Goal: Transaction & Acquisition: Download file/media

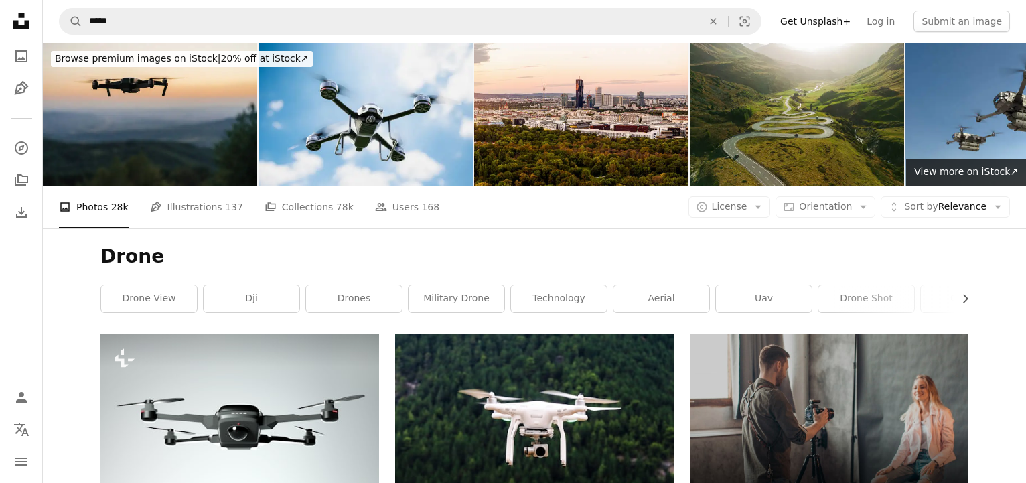
scroll to position [1701, 0]
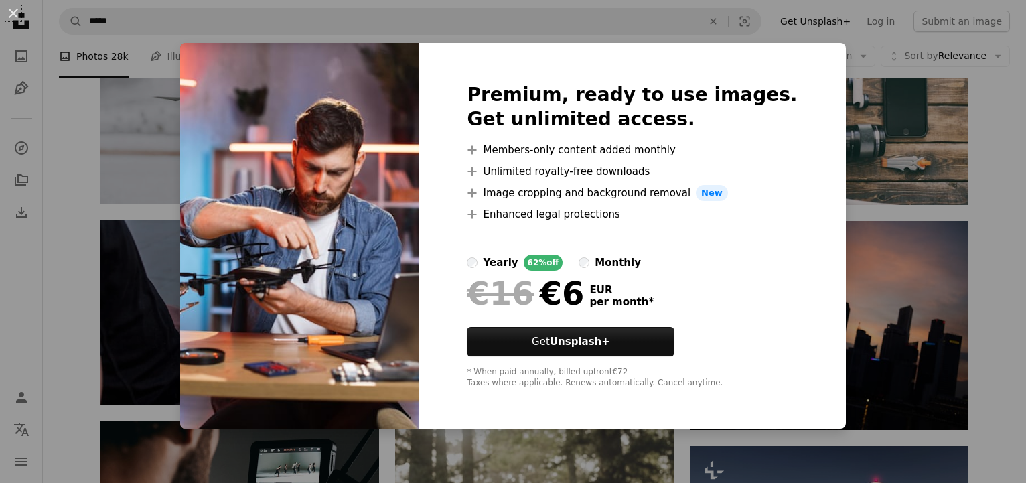
click at [785, 31] on div "An X shape Premium, ready to use images. Get unlimited access. A plus sign Memb…" at bounding box center [513, 241] width 1026 height 483
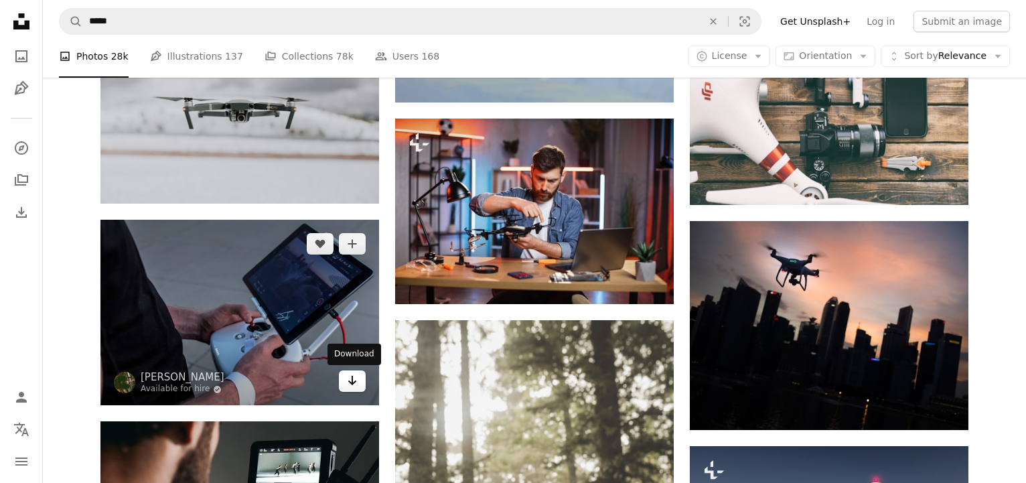
click at [355, 381] on icon "Download" at bounding box center [352, 380] width 9 height 9
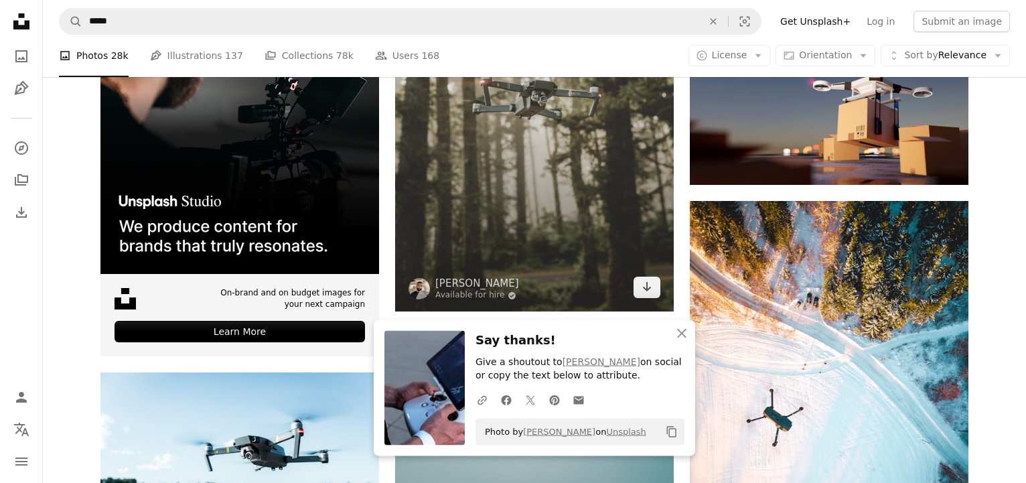
scroll to position [2207, 0]
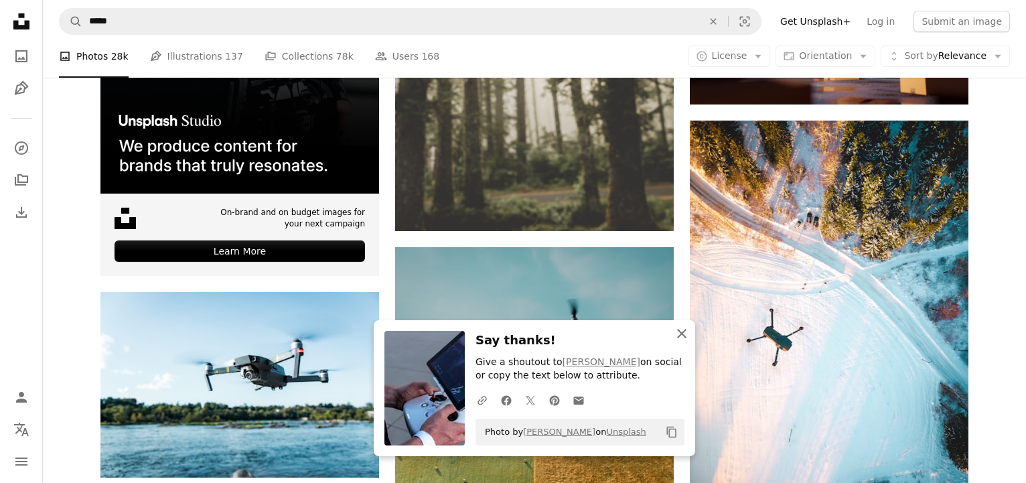
click at [683, 337] on icon "An X shape" at bounding box center [682, 334] width 16 height 16
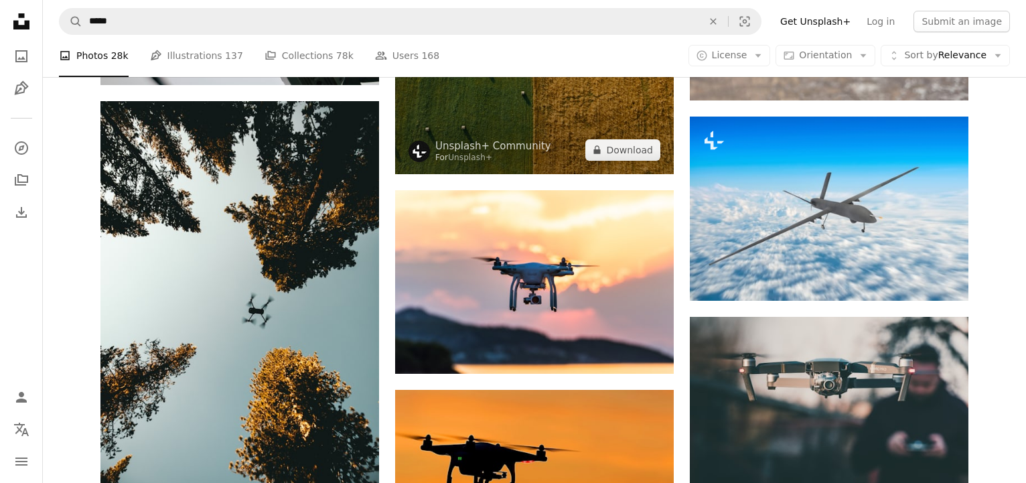
scroll to position [2882, 0]
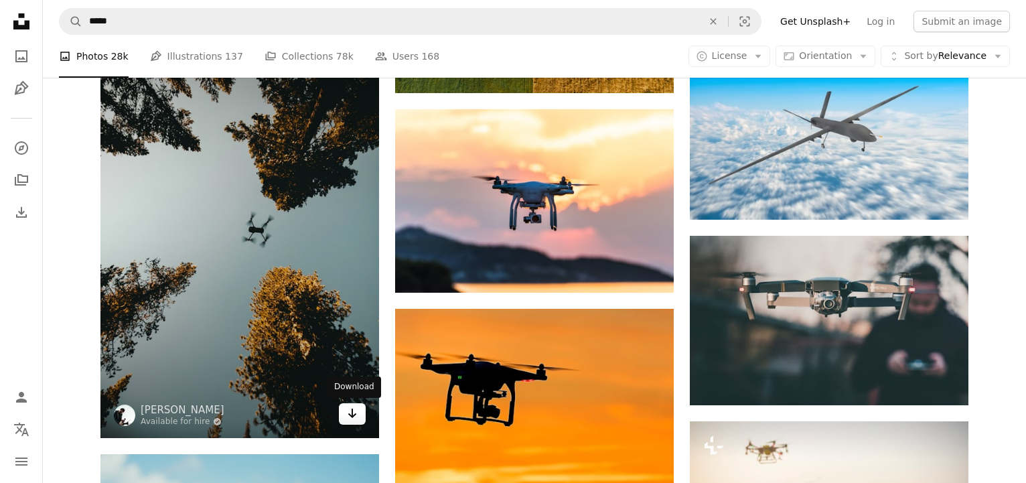
click at [356, 421] on link "Arrow pointing down" at bounding box center [352, 413] width 27 height 21
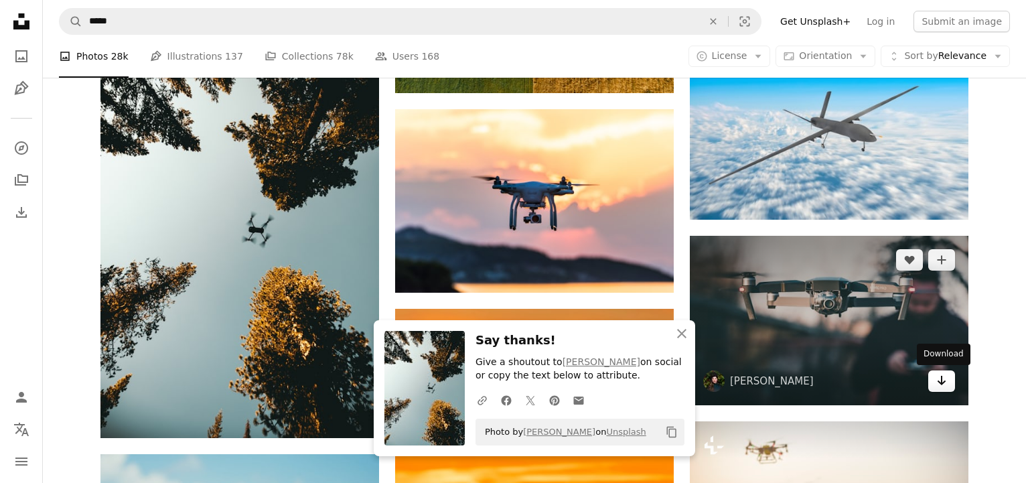
click at [935, 388] on link "Arrow pointing down" at bounding box center [942, 381] width 27 height 21
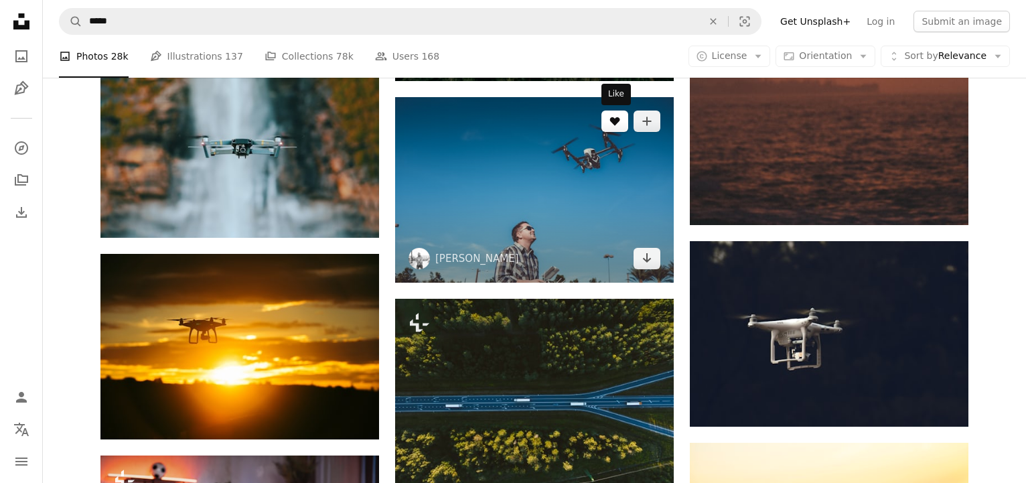
scroll to position [5077, 0]
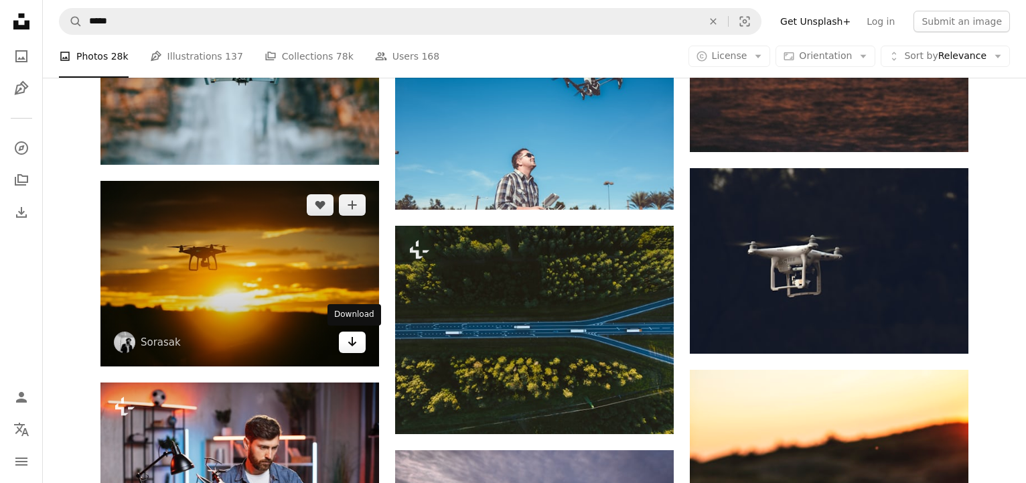
click at [348, 342] on icon "Download" at bounding box center [352, 341] width 9 height 9
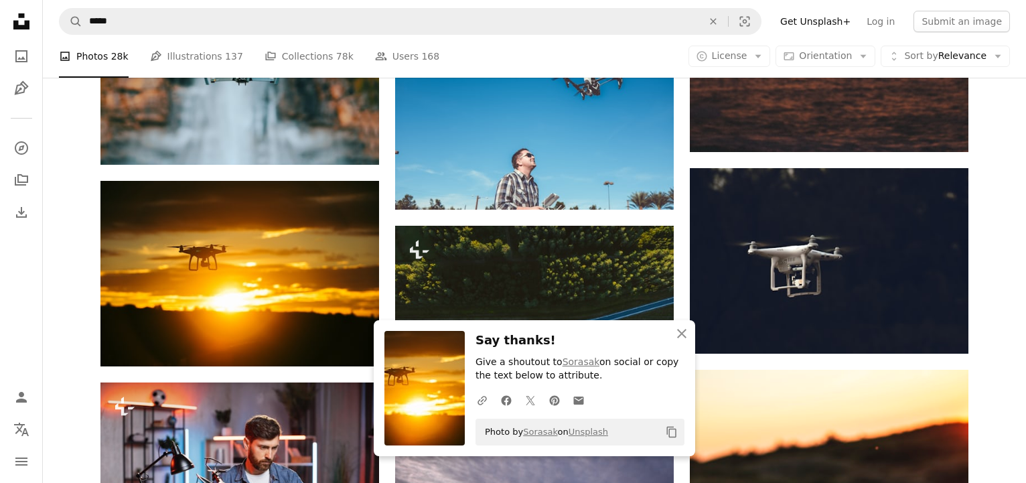
click at [687, 336] on icon "An X shape" at bounding box center [682, 334] width 16 height 16
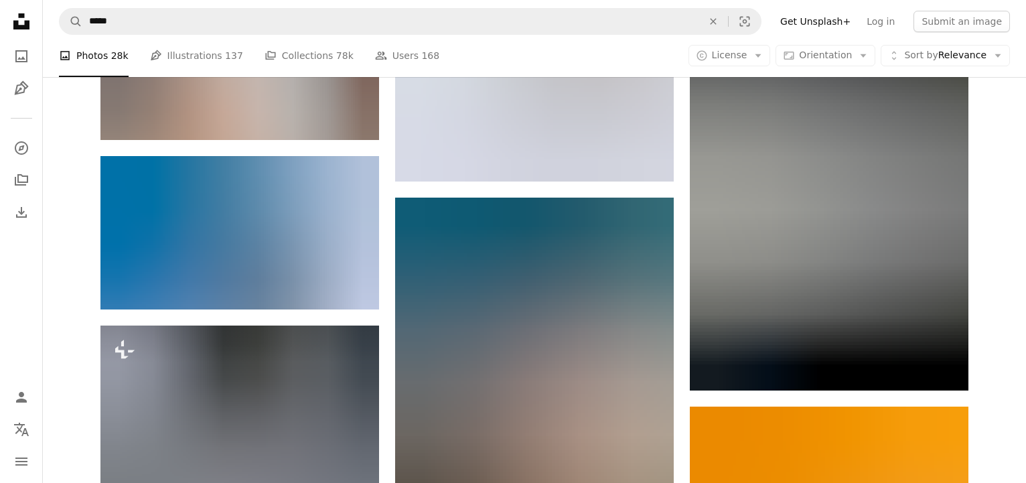
scroll to position [5922, 0]
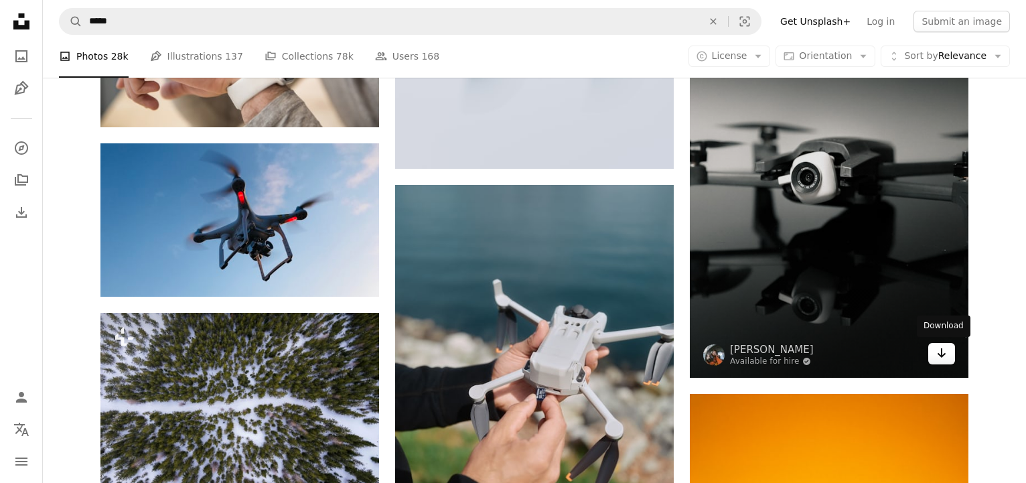
click at [943, 359] on icon "Arrow pointing down" at bounding box center [942, 353] width 11 height 16
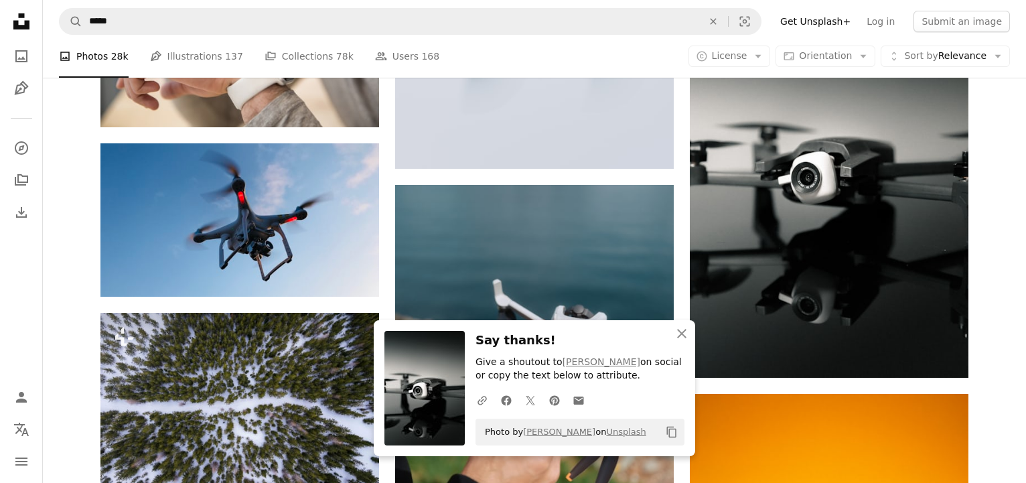
click at [683, 335] on icon "button" at bounding box center [681, 333] width 9 height 9
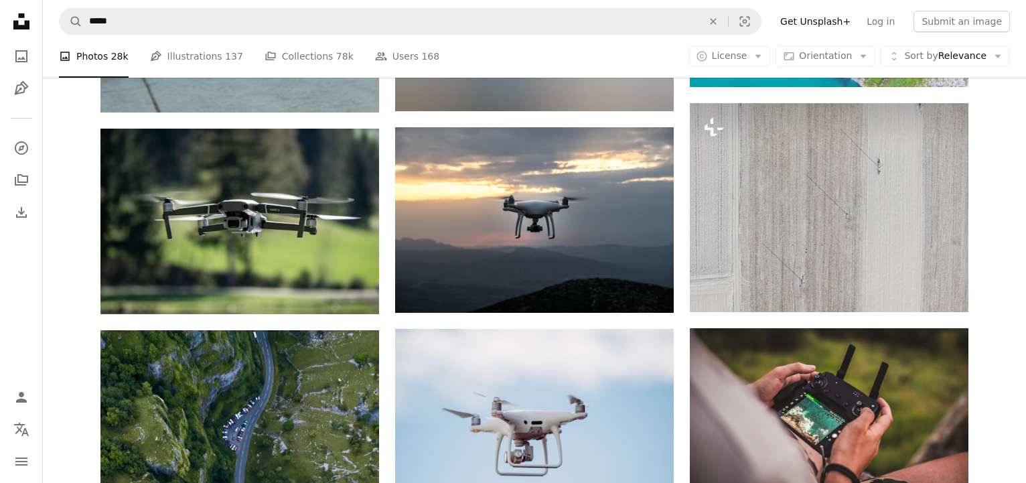
scroll to position [8286, 0]
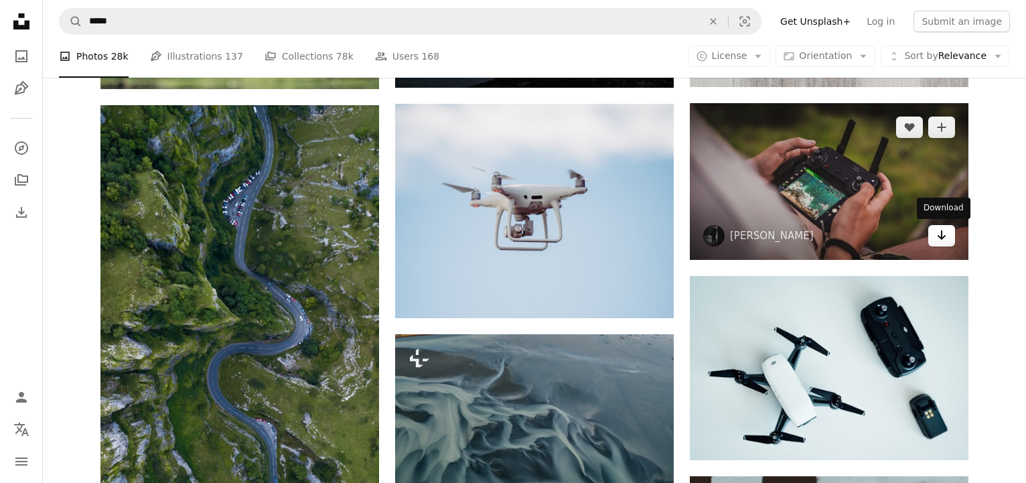
click at [947, 237] on link "Arrow pointing down" at bounding box center [942, 235] width 27 height 21
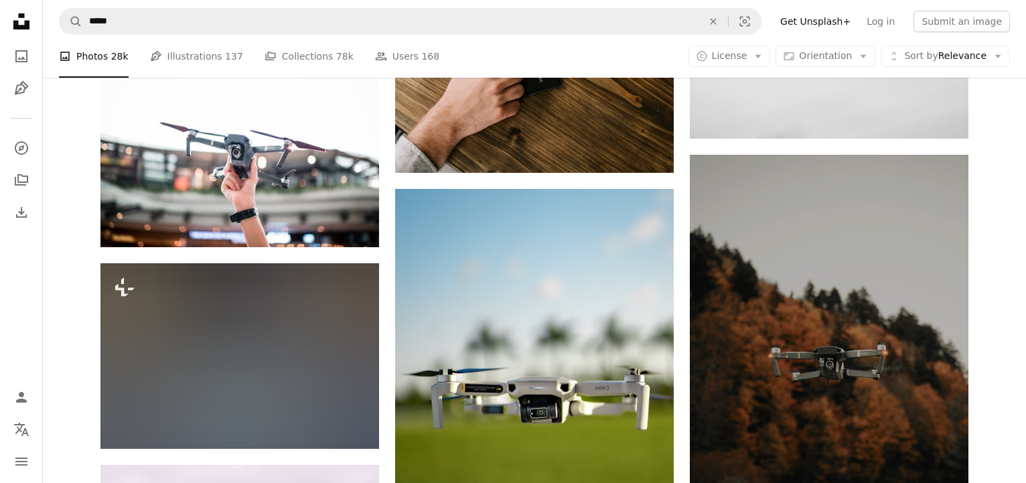
scroll to position [12338, 0]
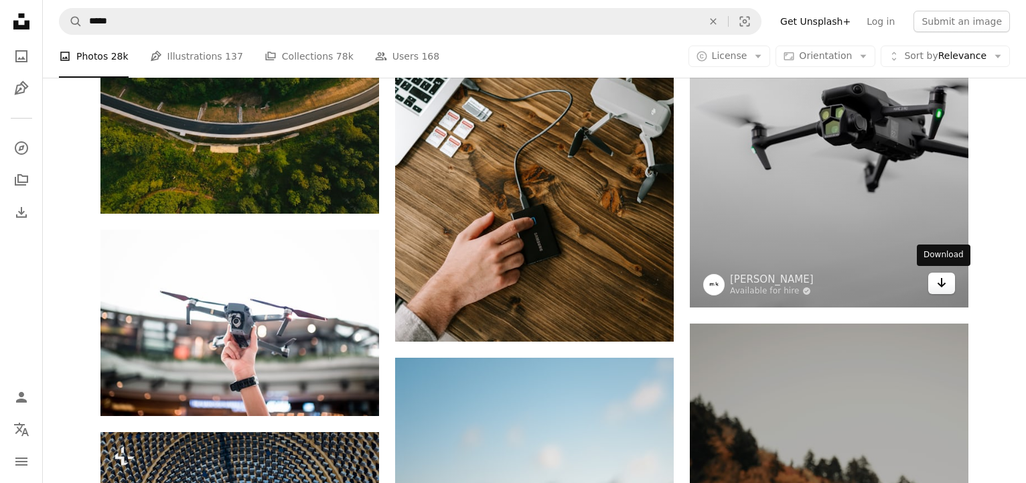
click at [938, 286] on icon "Arrow pointing down" at bounding box center [942, 283] width 11 height 16
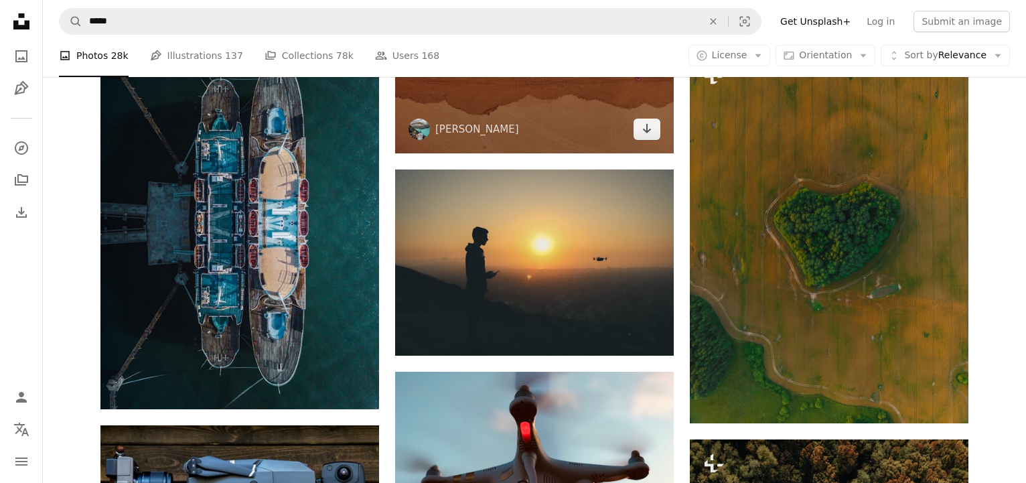
scroll to position [13520, 0]
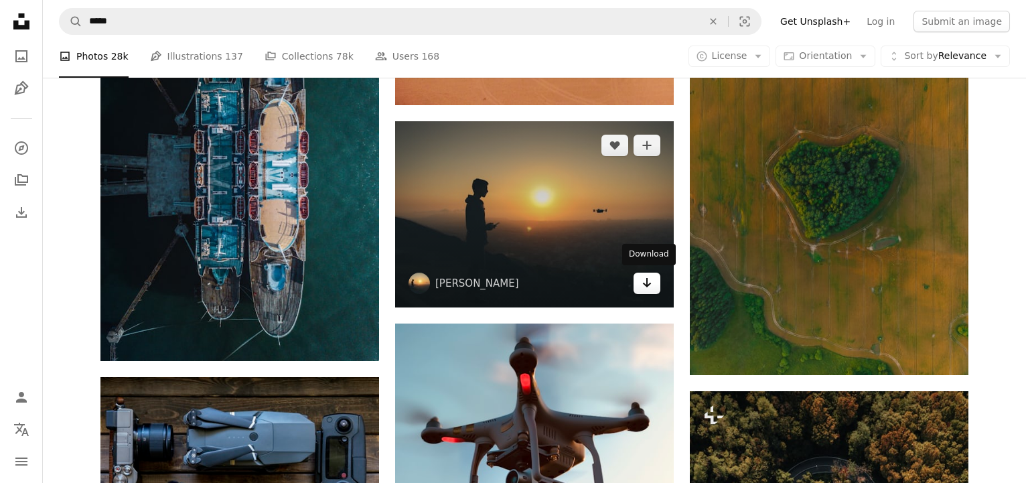
click at [644, 291] on link "Arrow pointing down" at bounding box center [647, 283] width 27 height 21
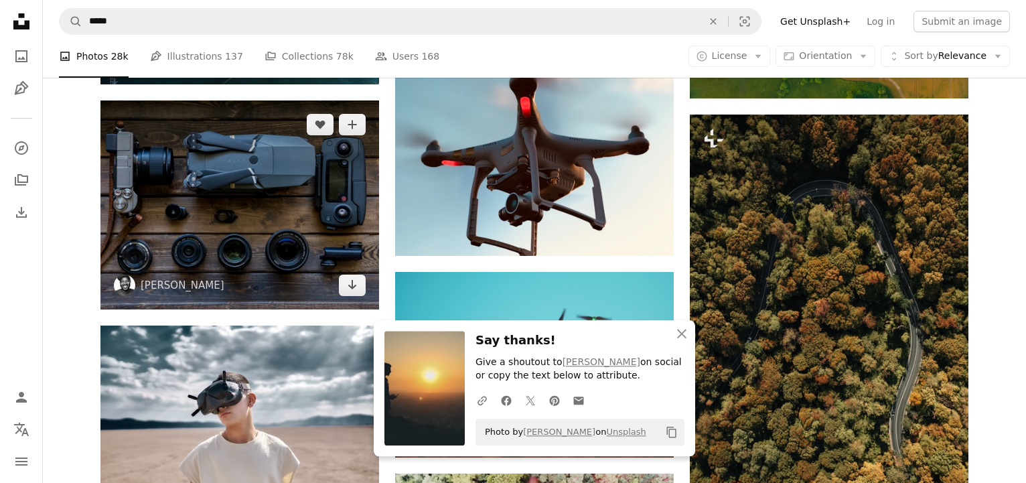
scroll to position [13858, 0]
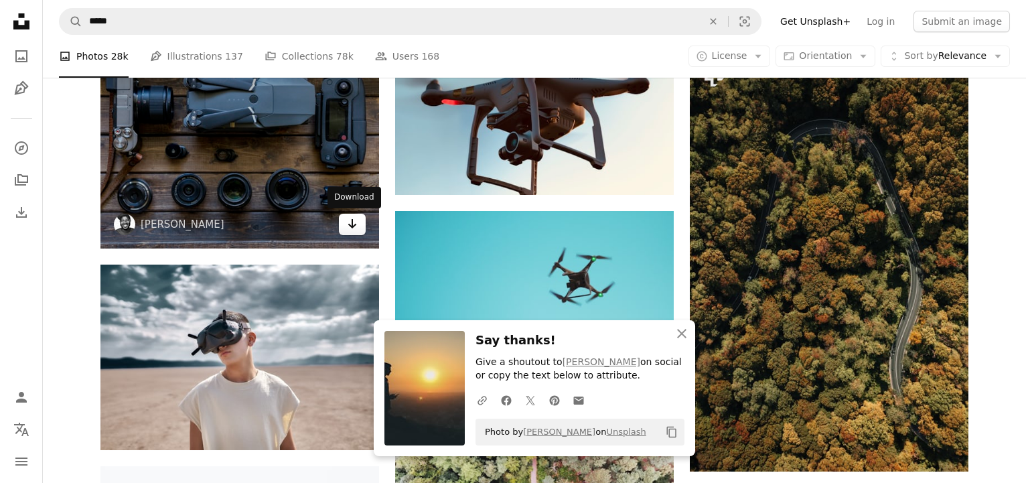
click at [354, 228] on icon "Arrow pointing down" at bounding box center [352, 224] width 11 height 16
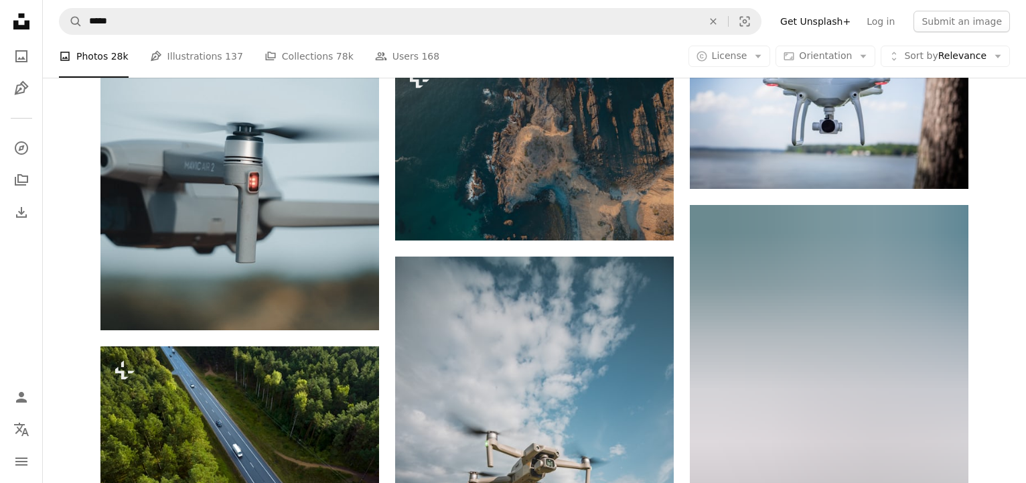
scroll to position [16221, 0]
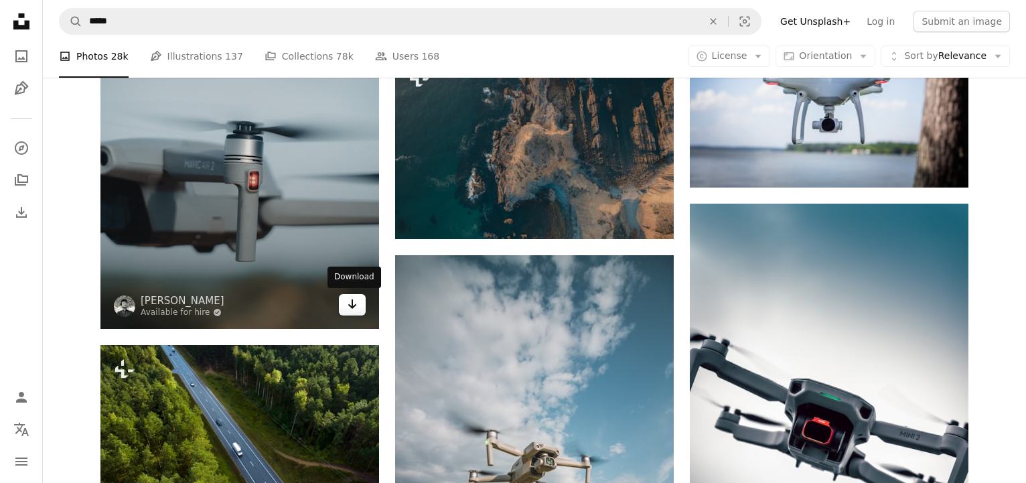
click at [348, 306] on icon "Arrow pointing down" at bounding box center [352, 304] width 11 height 16
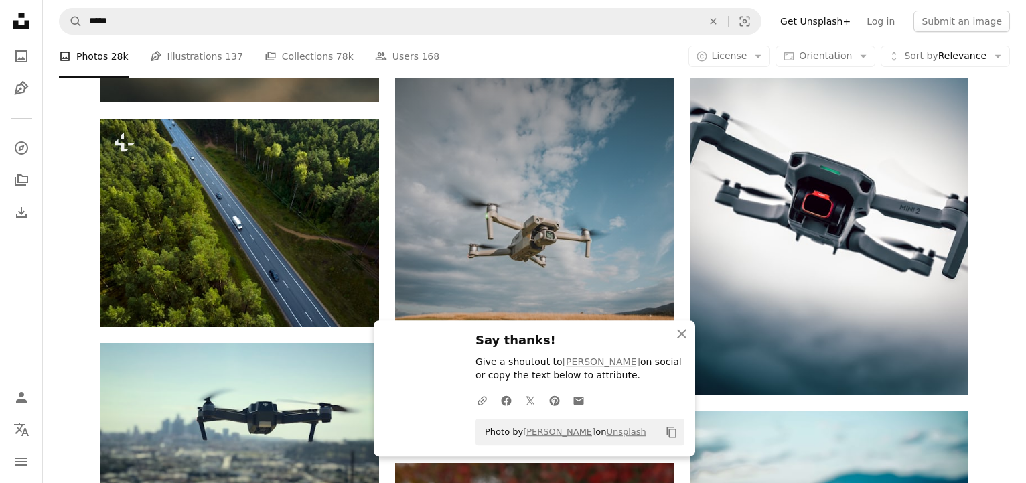
scroll to position [16390, 0]
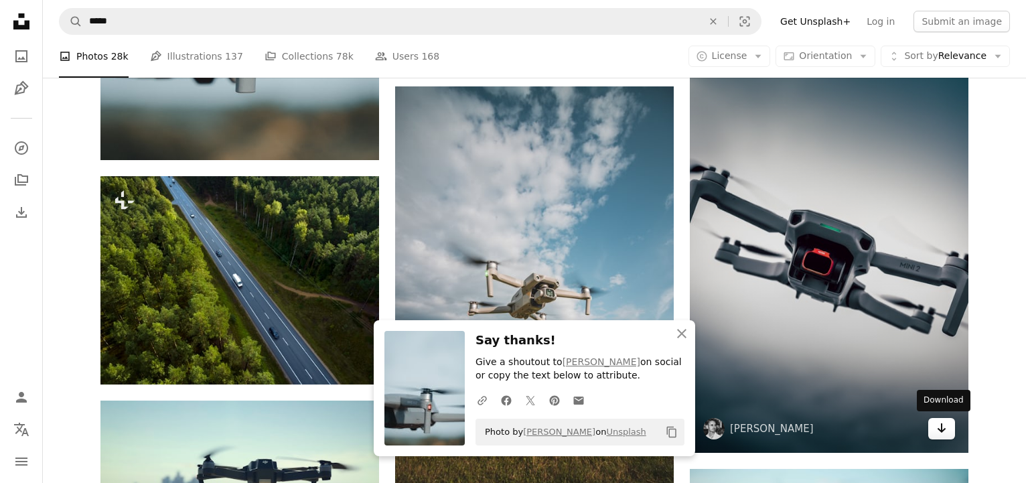
click at [937, 426] on icon "Arrow pointing down" at bounding box center [942, 428] width 11 height 16
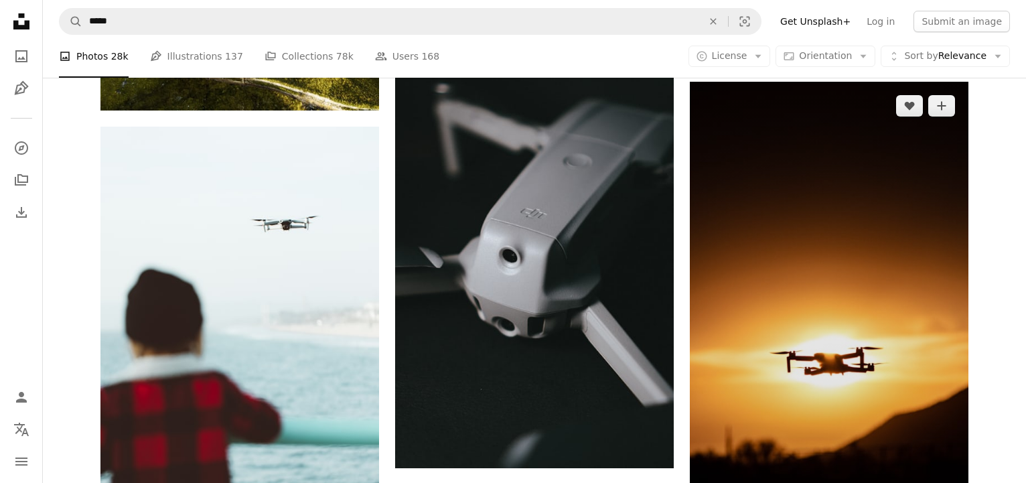
scroll to position [17403, 0]
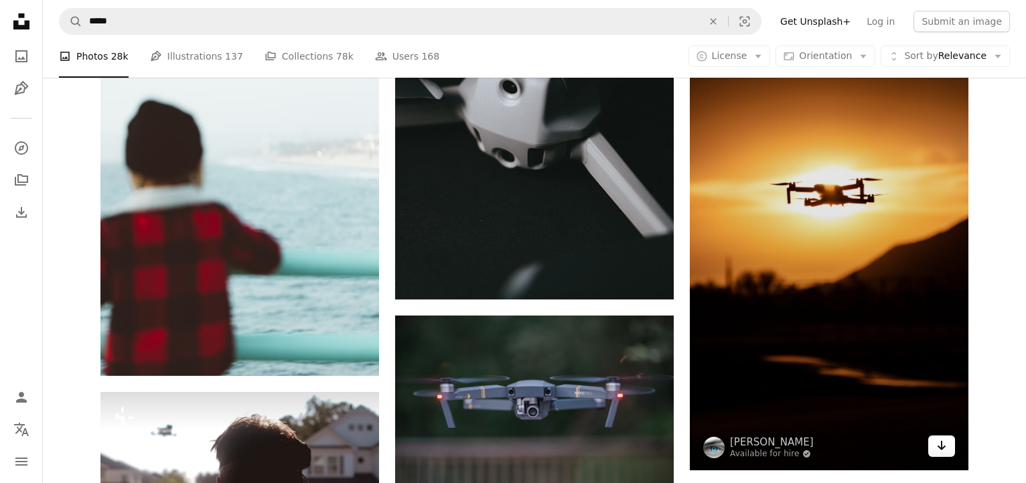
click at [938, 451] on icon "Arrow pointing down" at bounding box center [942, 446] width 11 height 16
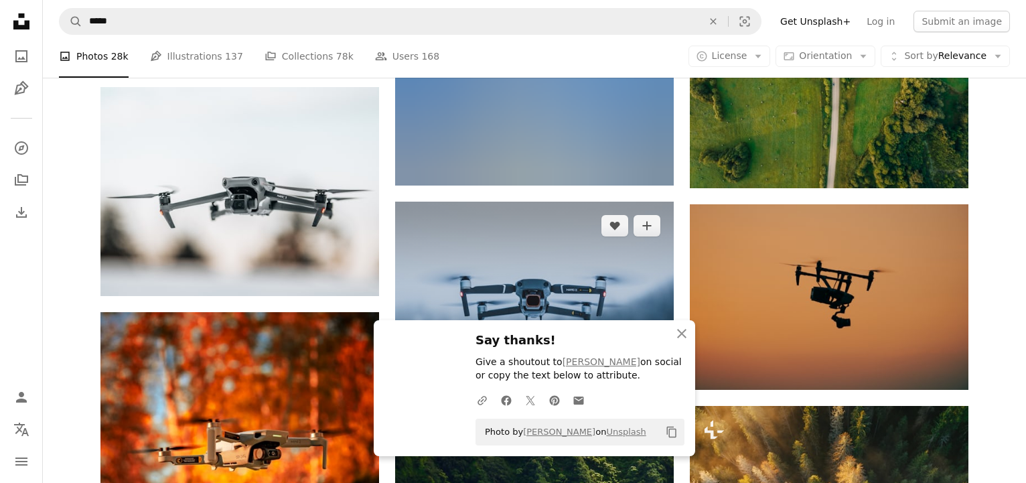
scroll to position [18079, 0]
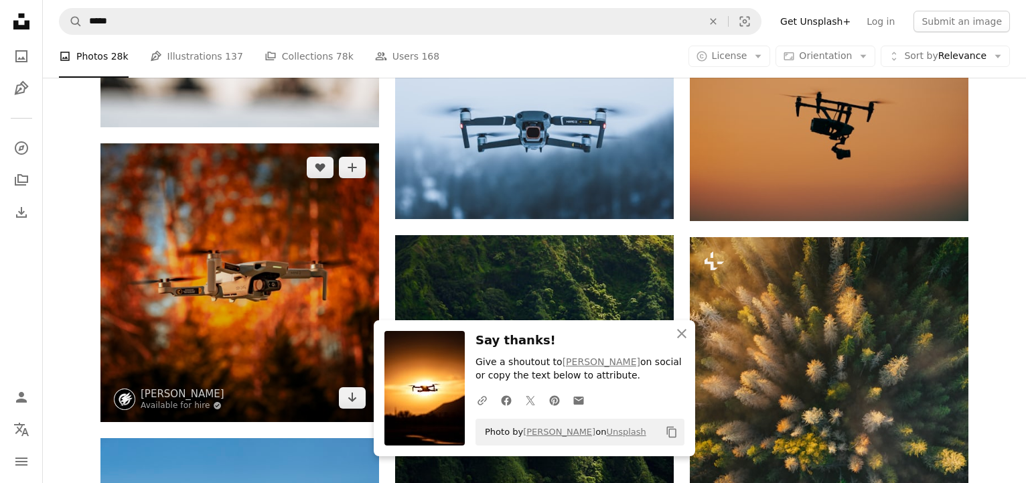
click at [357, 411] on img at bounding box center [240, 282] width 279 height 279
click at [356, 404] on icon "Arrow pointing down" at bounding box center [352, 397] width 11 height 16
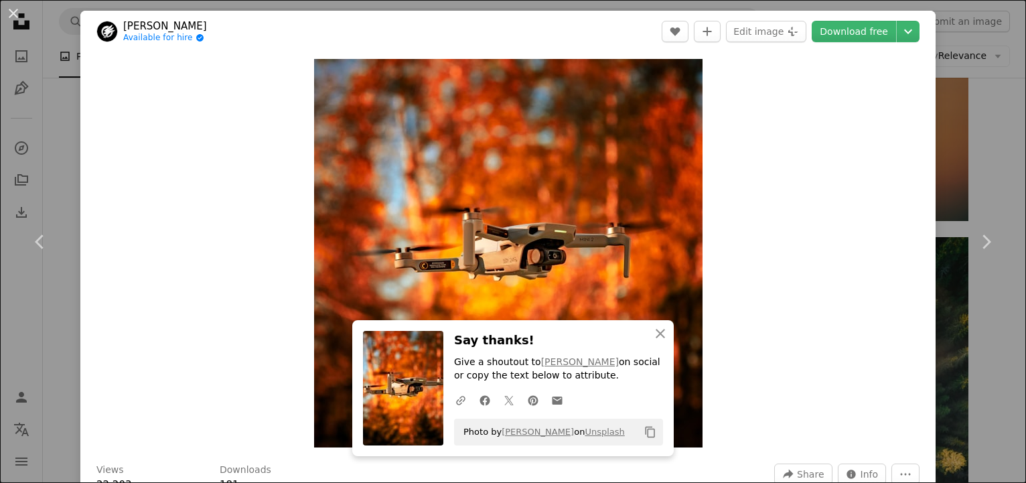
click at [68, 131] on div "An X shape Chevron left Chevron right [PERSON_NAME] Available for hire A checkm…" at bounding box center [513, 241] width 1026 height 483
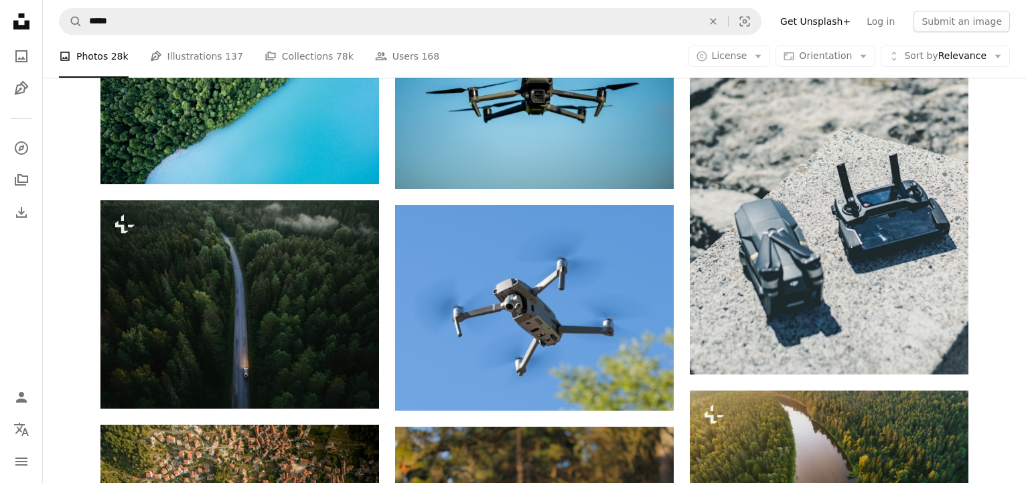
scroll to position [18923, 0]
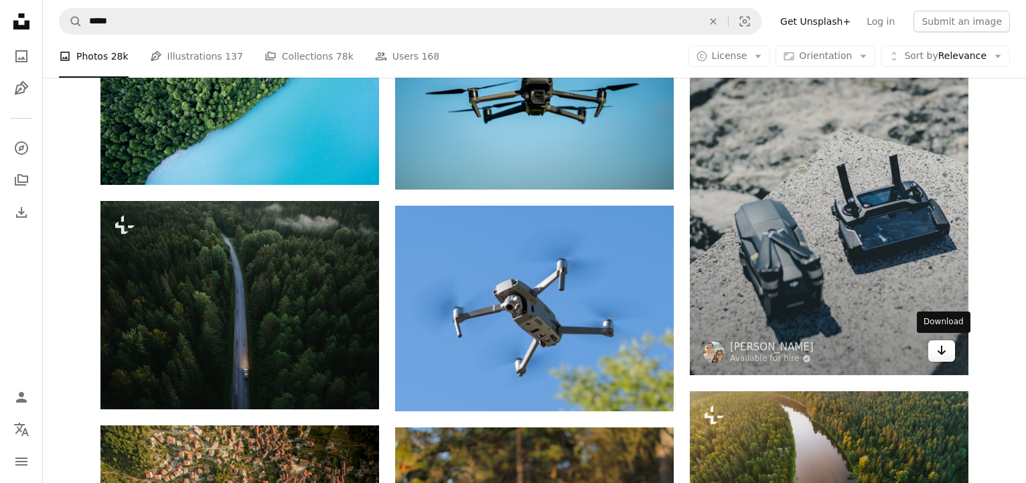
click at [947, 351] on icon "Arrow pointing down" at bounding box center [942, 350] width 11 height 16
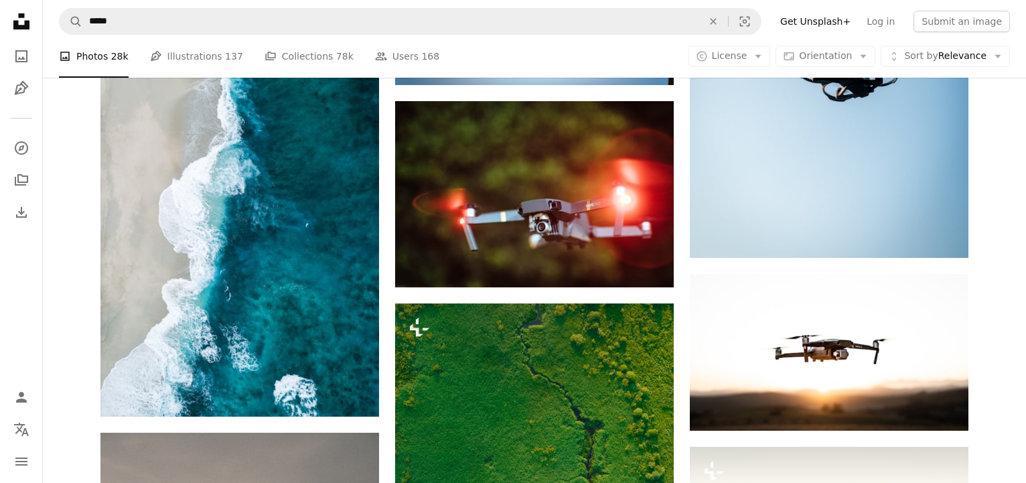
scroll to position [19598, 0]
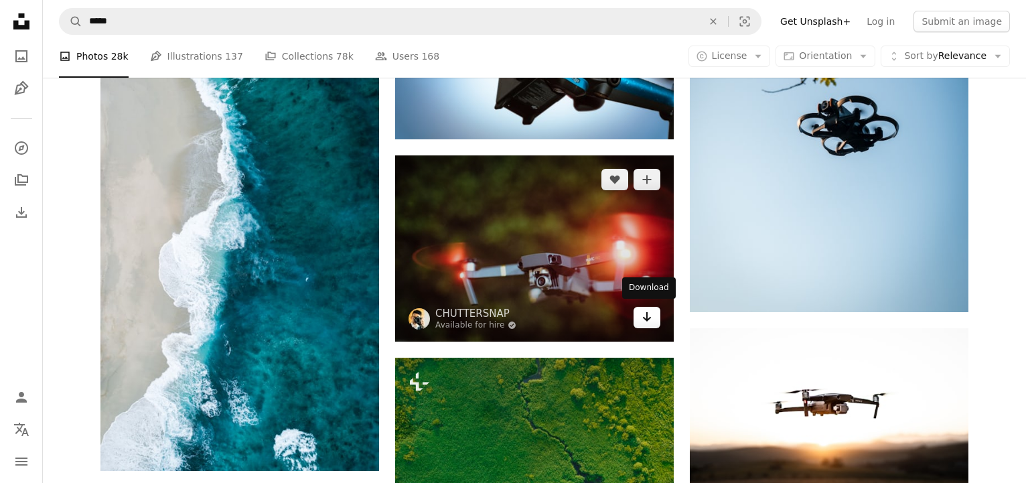
click at [653, 318] on link "Arrow pointing down" at bounding box center [647, 317] width 27 height 21
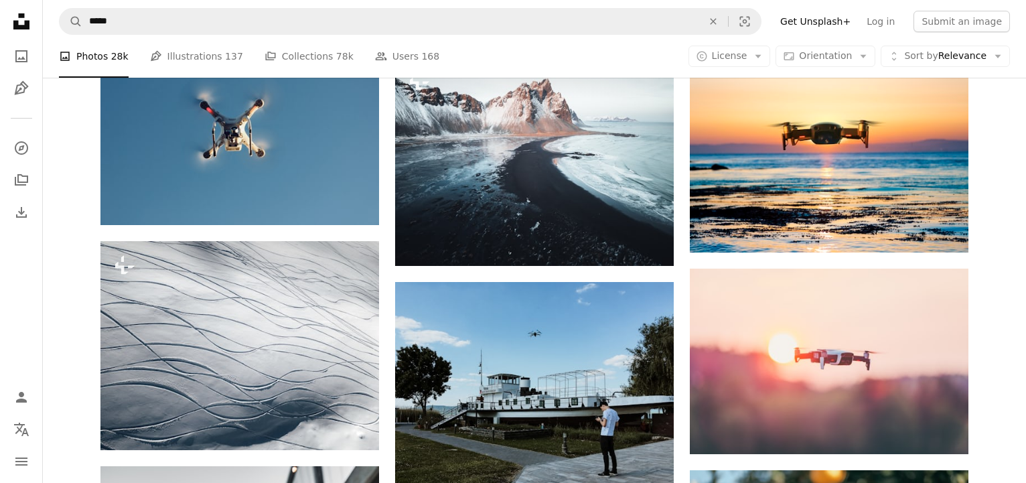
scroll to position [20780, 0]
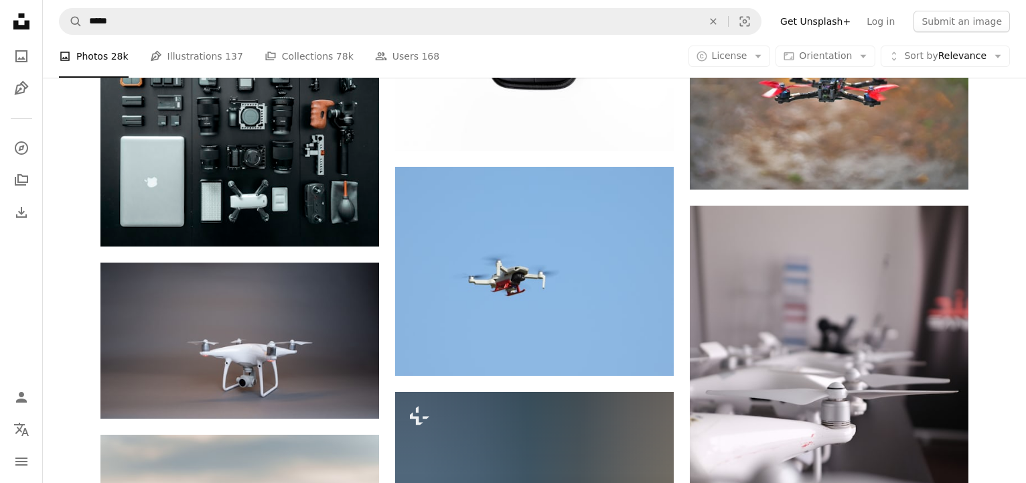
scroll to position [21962, 0]
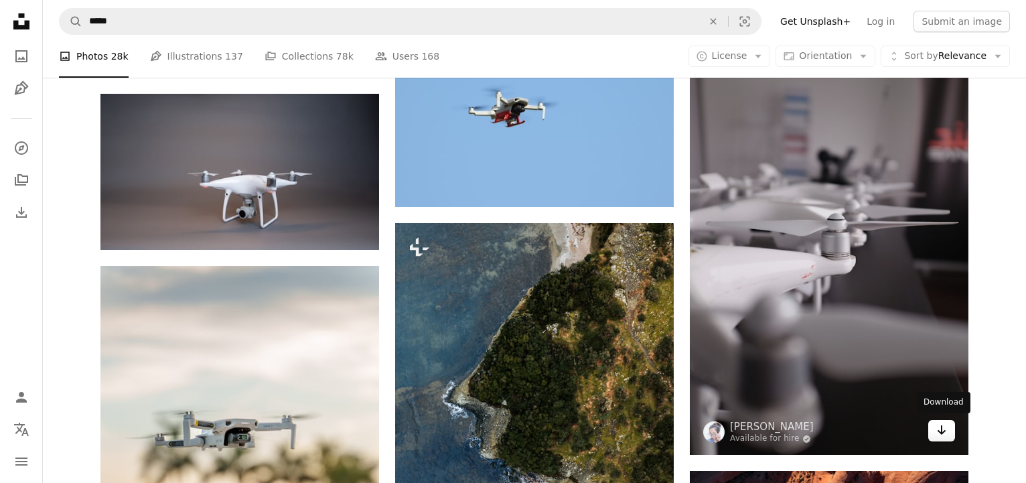
click at [940, 433] on icon "Arrow pointing down" at bounding box center [942, 430] width 11 height 16
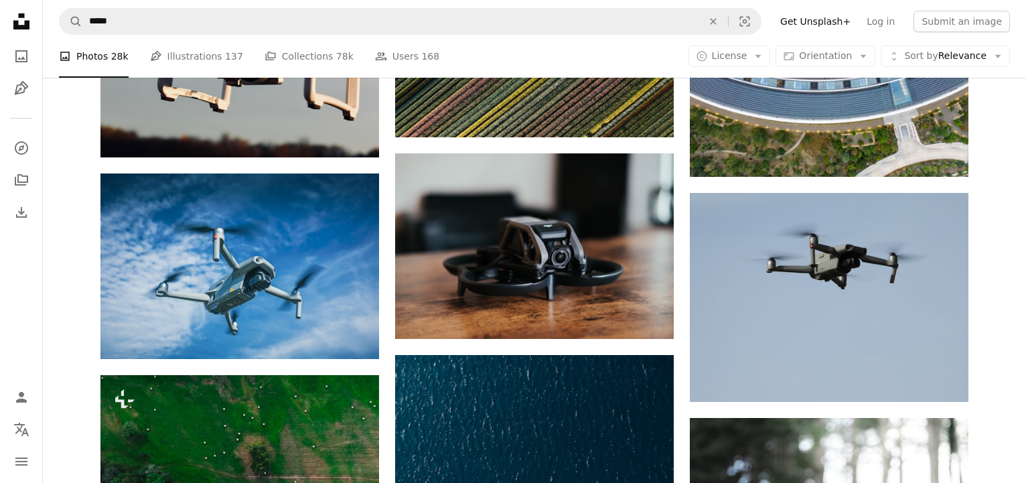
scroll to position [22638, 0]
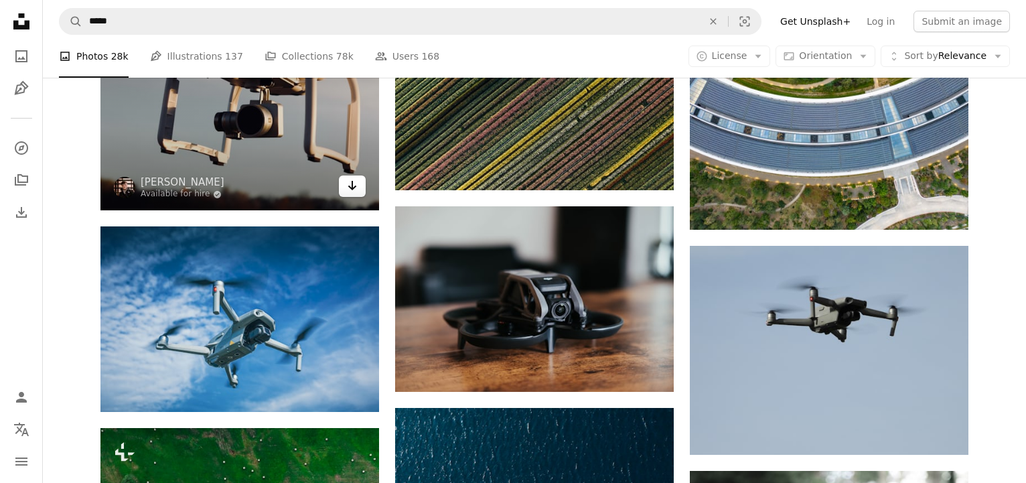
click at [351, 187] on icon "Download" at bounding box center [352, 185] width 9 height 9
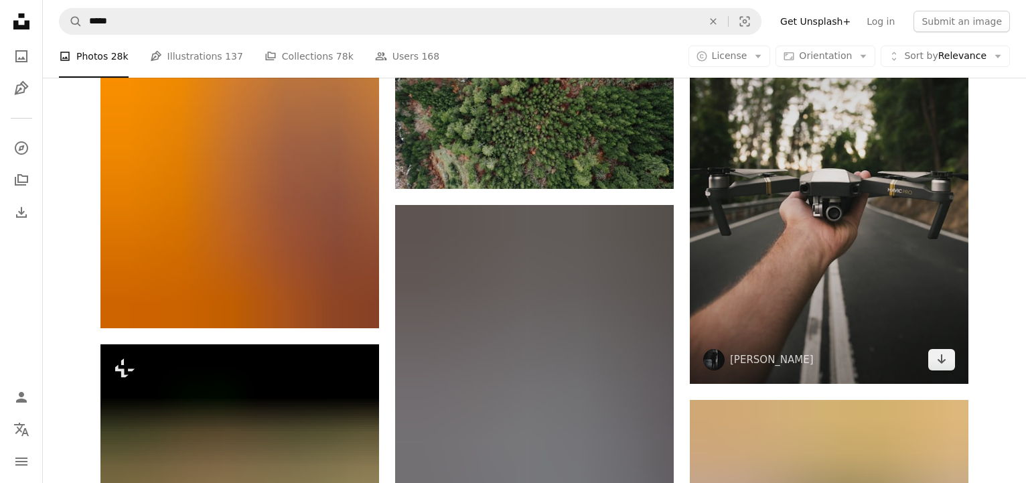
scroll to position [25339, 0]
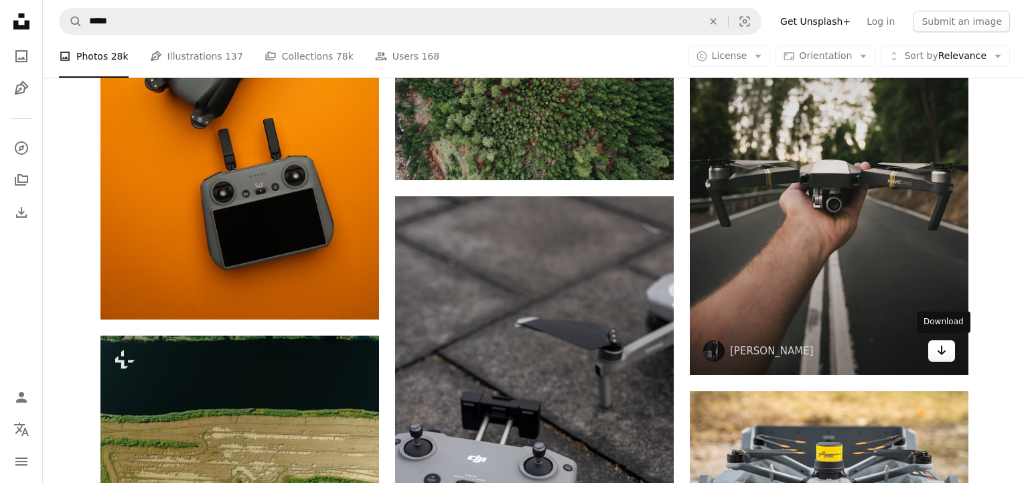
click at [935, 346] on link "Arrow pointing down" at bounding box center [942, 350] width 27 height 21
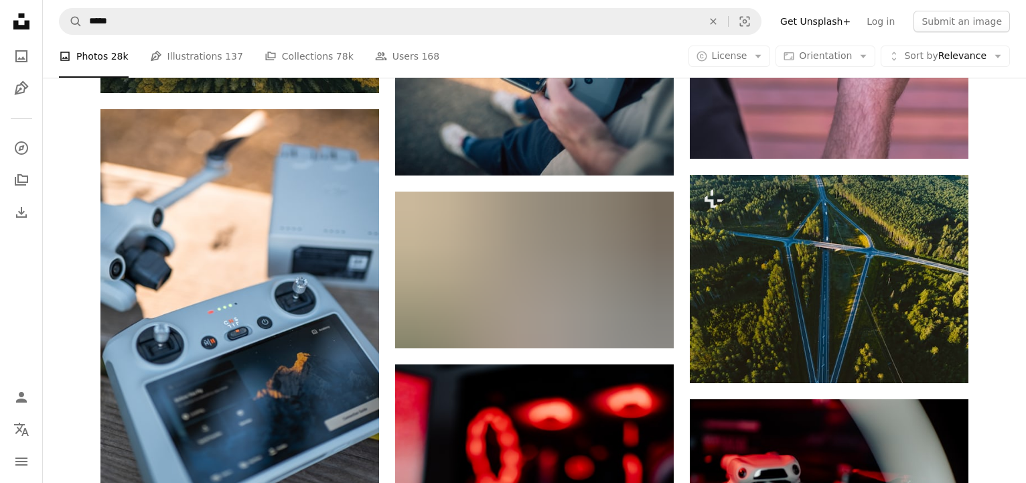
scroll to position [27365, 0]
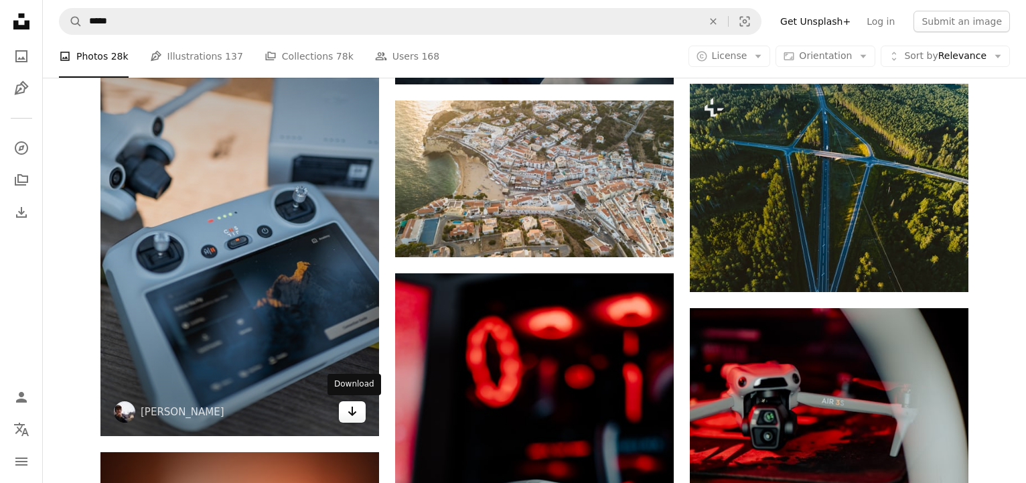
click at [350, 413] on icon "Download" at bounding box center [352, 411] width 9 height 9
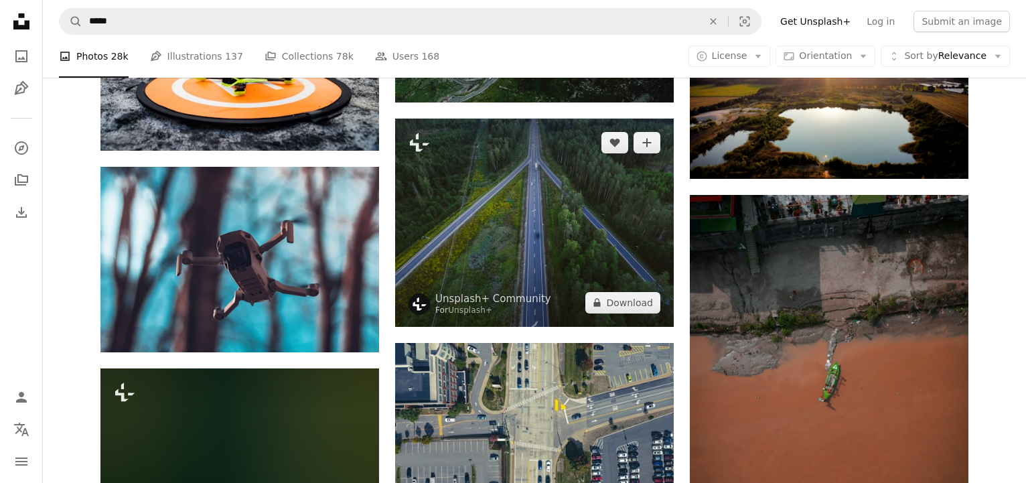
scroll to position [39691, 0]
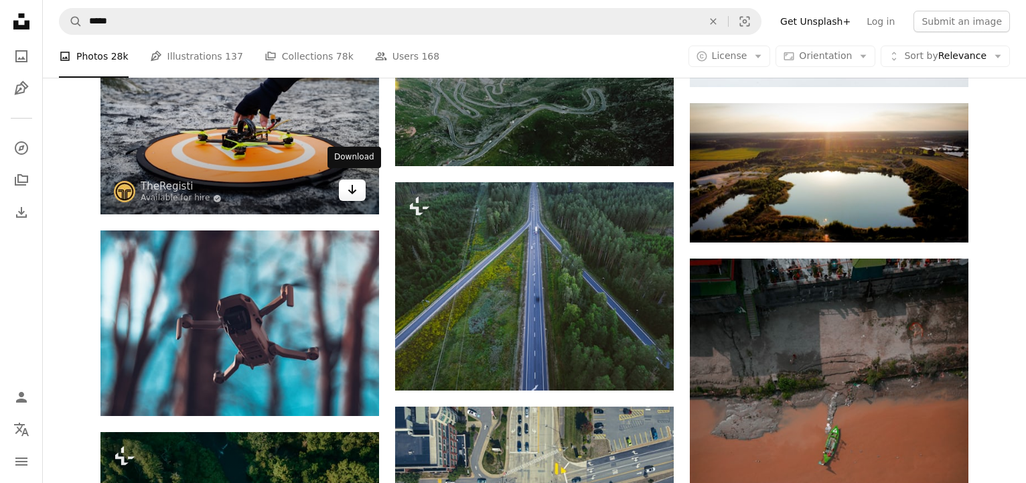
click at [350, 185] on icon "Download" at bounding box center [352, 189] width 9 height 9
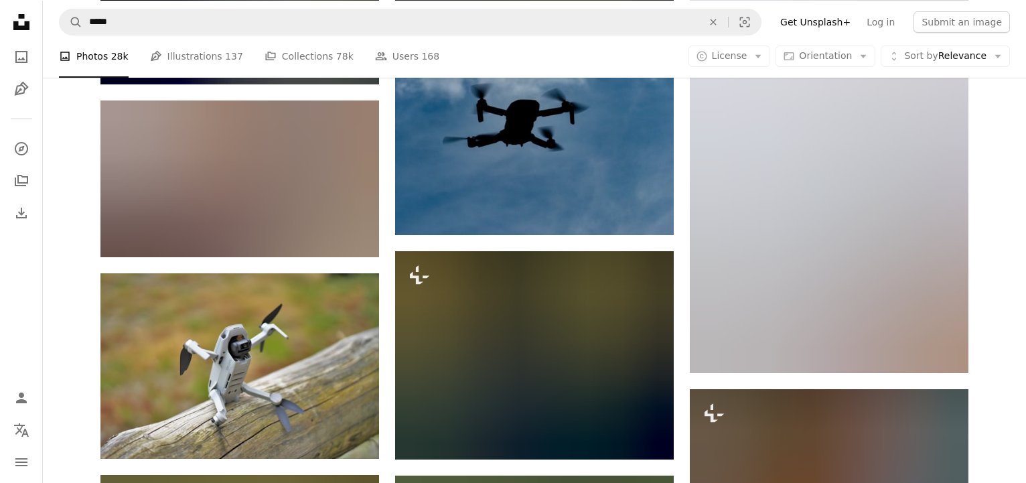
scroll to position [43575, 0]
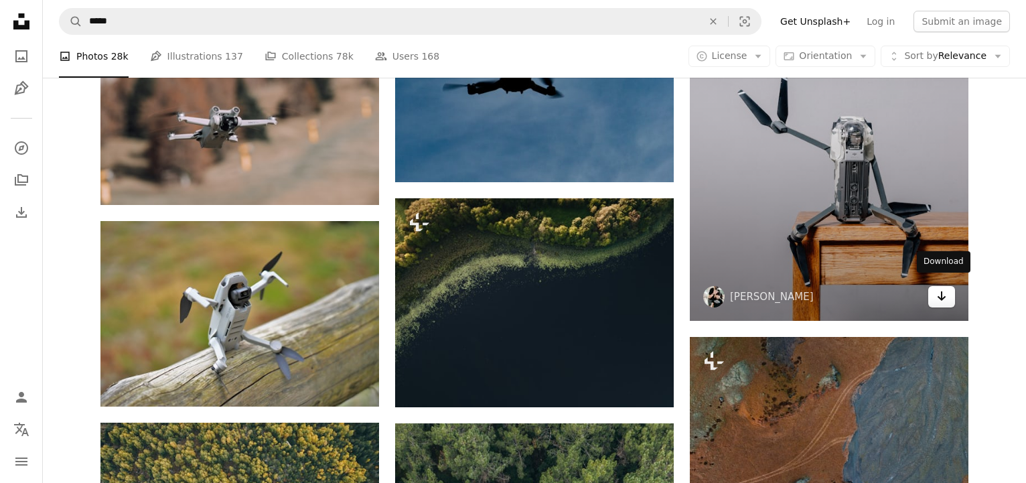
click at [943, 295] on icon "Arrow pointing down" at bounding box center [942, 296] width 11 height 16
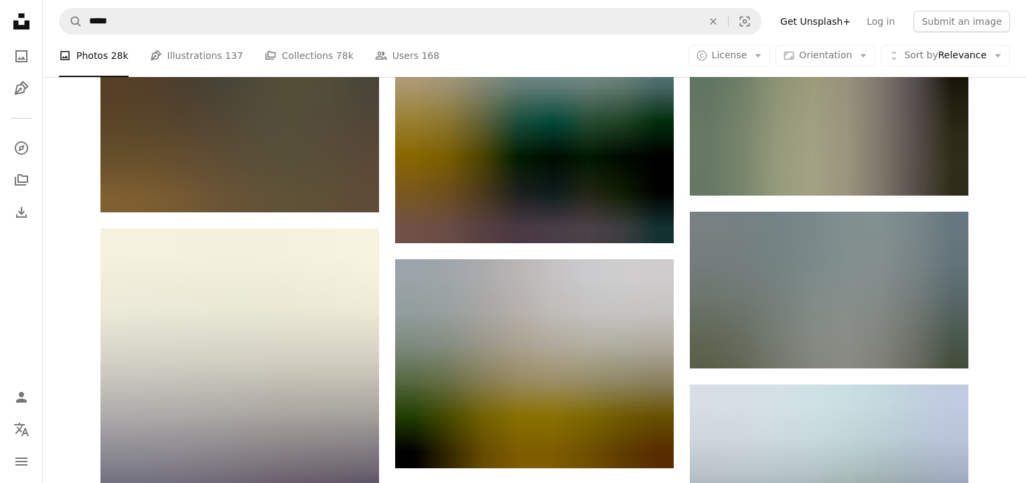
scroll to position [44588, 0]
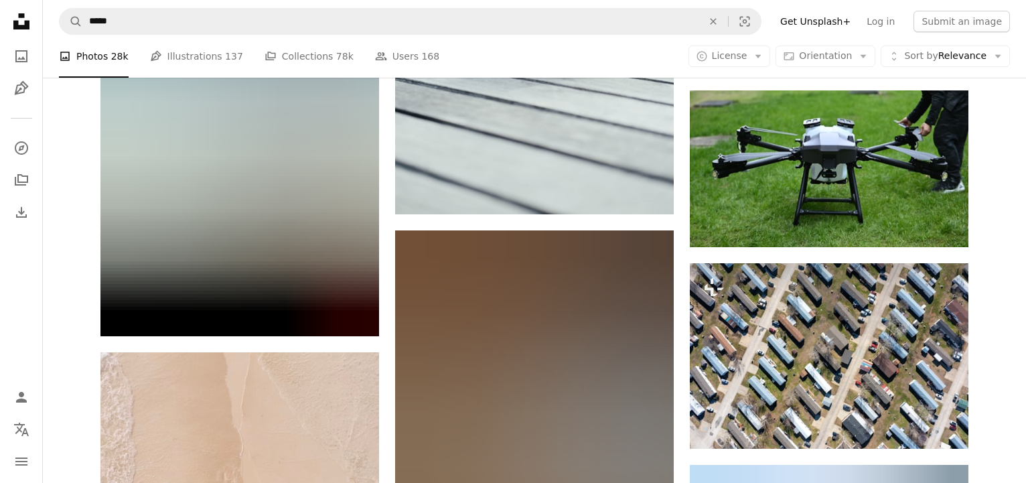
scroll to position [46783, 0]
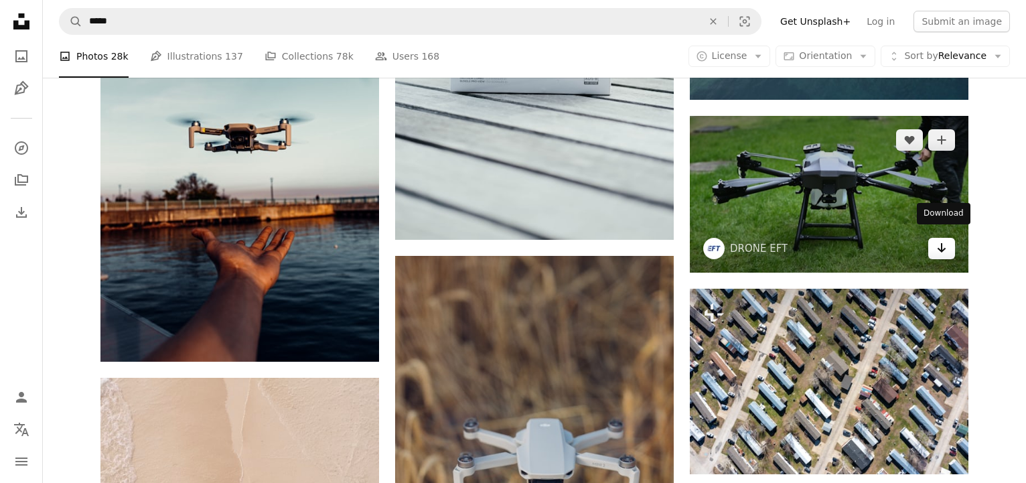
click at [947, 243] on link "Arrow pointing down" at bounding box center [942, 248] width 27 height 21
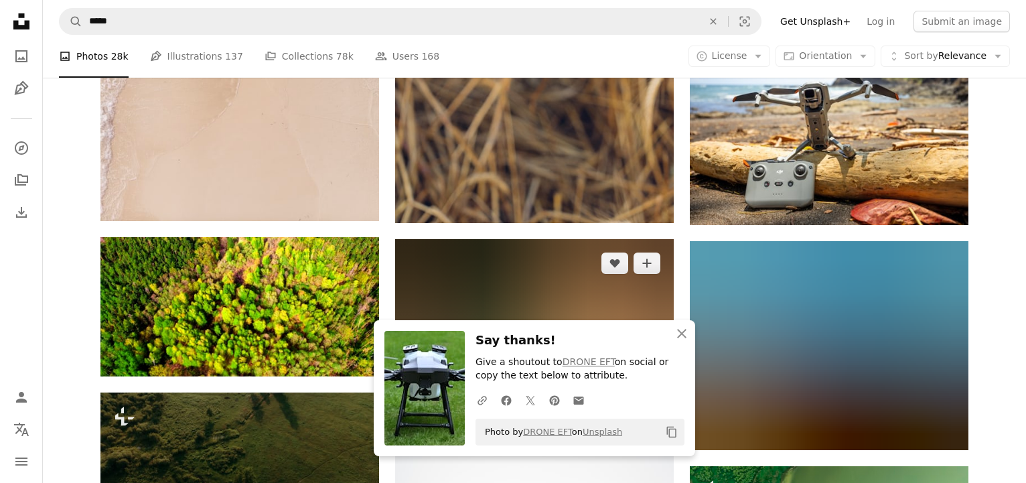
scroll to position [47289, 0]
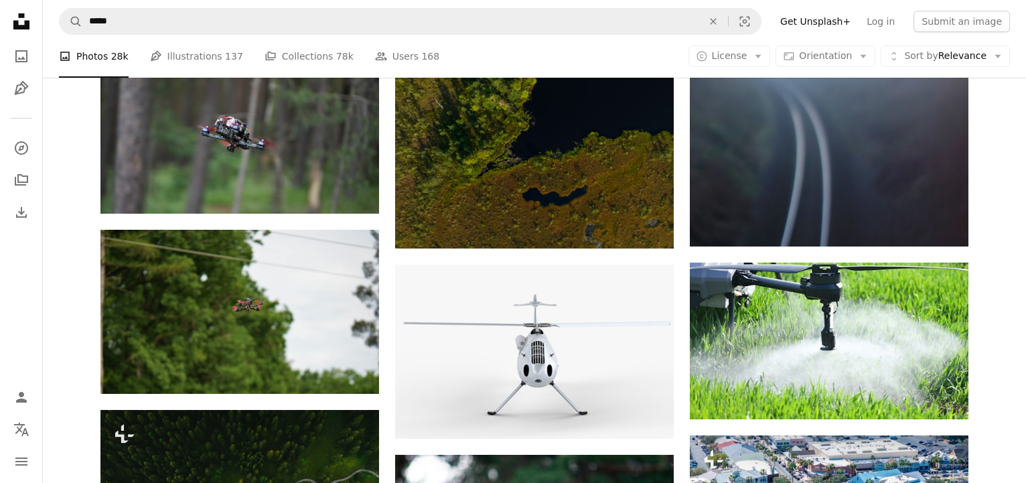
scroll to position [51004, 0]
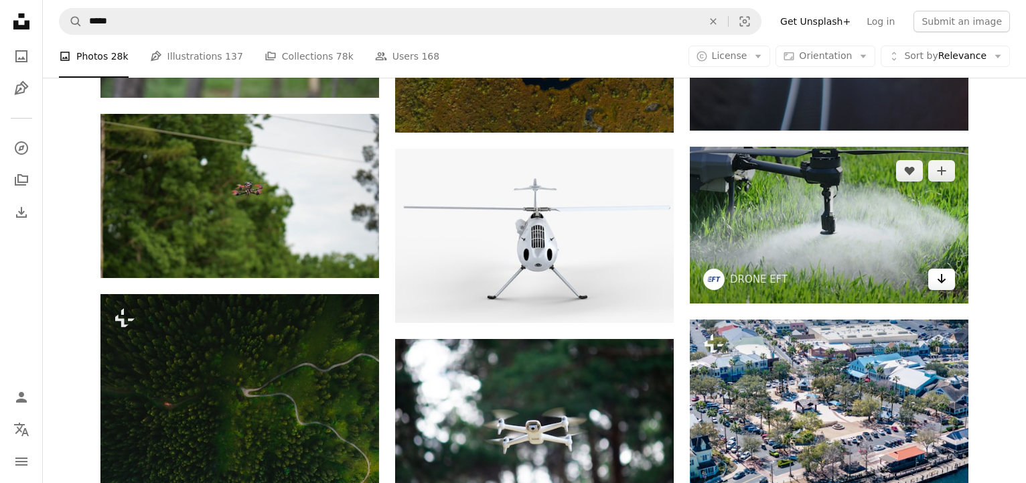
click at [938, 279] on link "Arrow pointing down" at bounding box center [942, 279] width 27 height 21
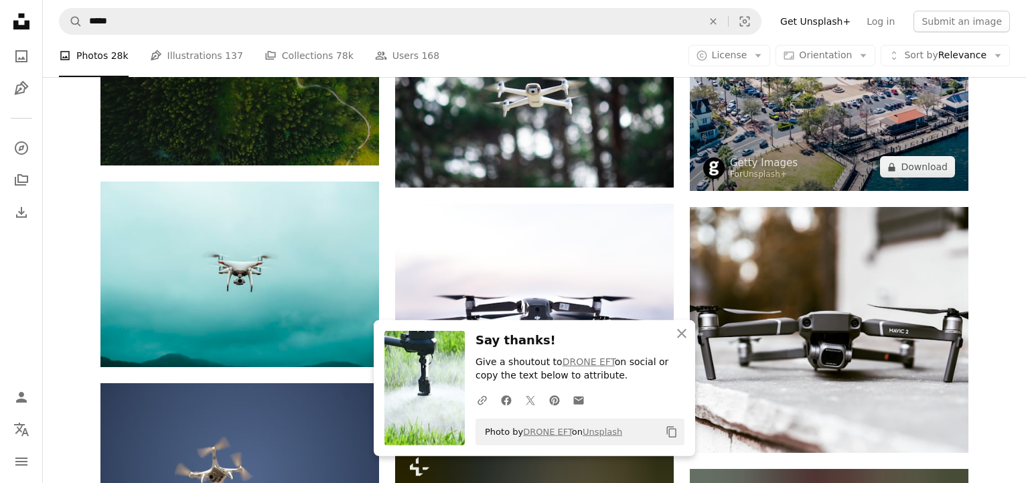
scroll to position [51342, 0]
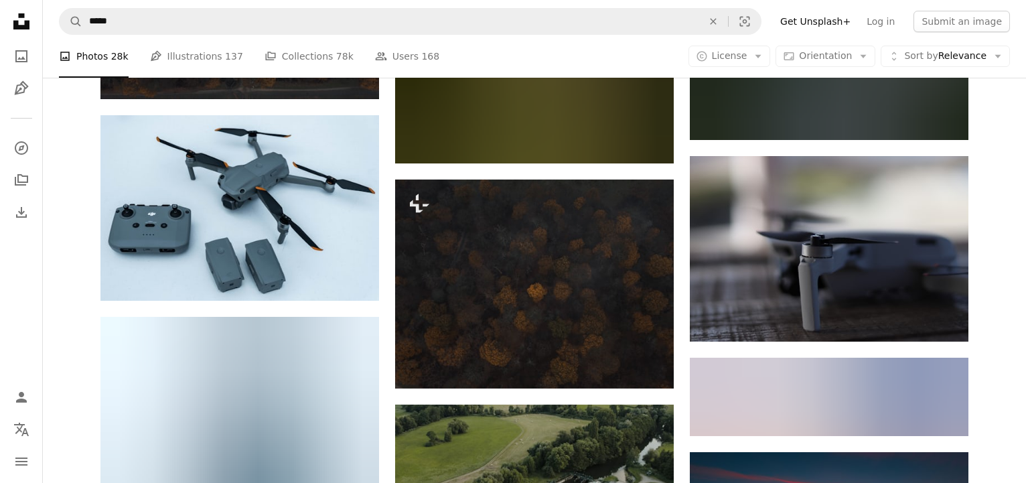
scroll to position [60628, 0]
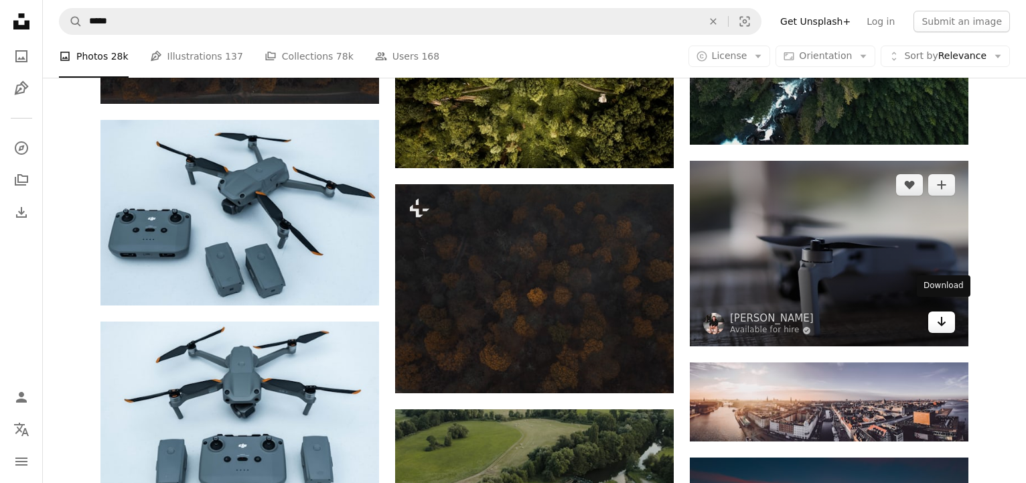
click at [944, 314] on icon "Arrow pointing down" at bounding box center [942, 322] width 11 height 16
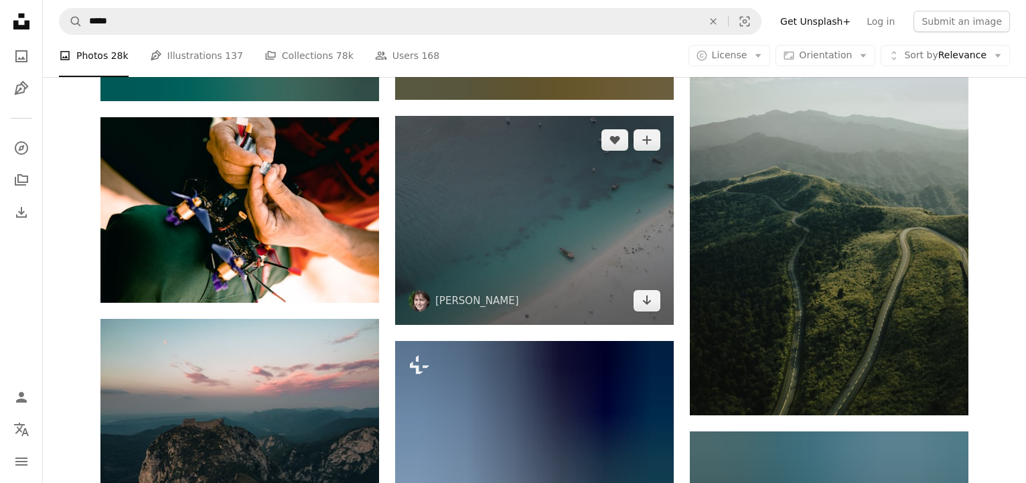
scroll to position [65694, 0]
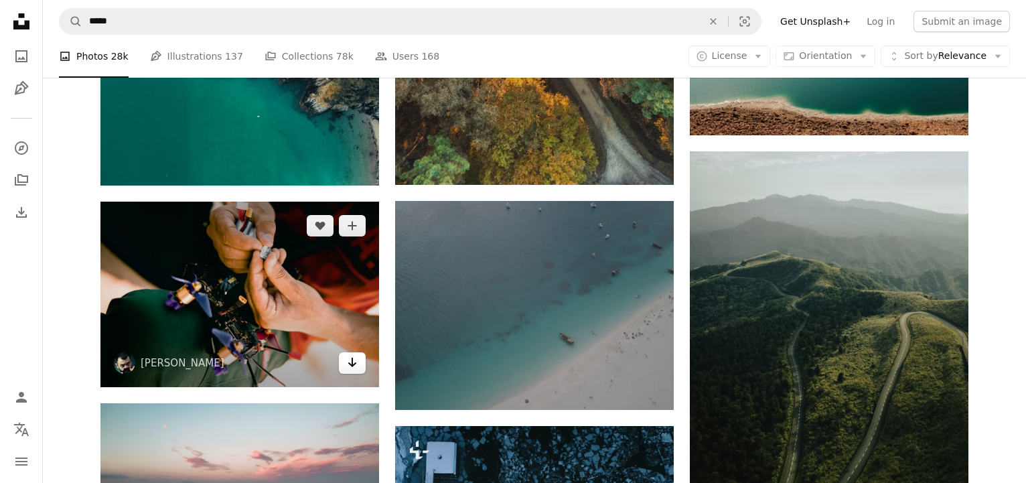
click at [352, 358] on icon "Download" at bounding box center [352, 362] width 9 height 9
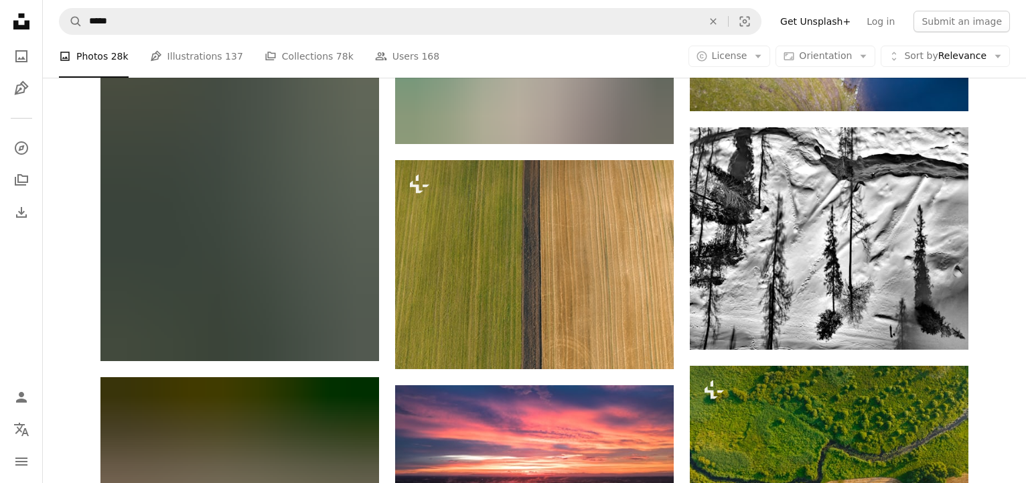
scroll to position [68395, 0]
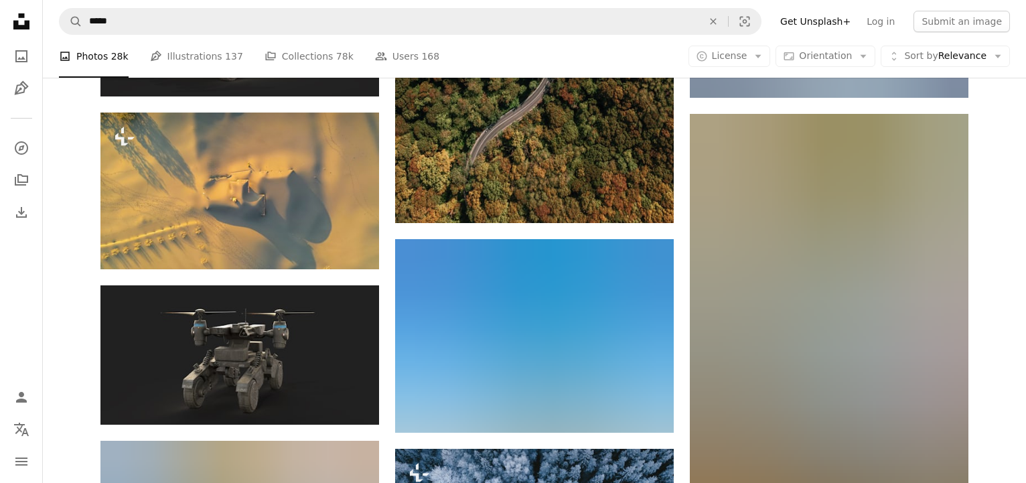
scroll to position [71266, 0]
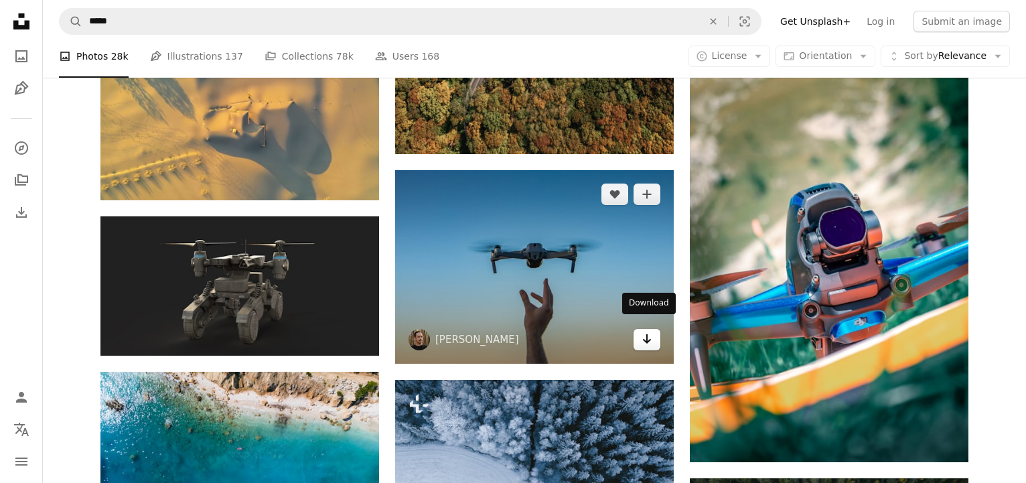
click at [657, 335] on link "Arrow pointing down" at bounding box center [647, 339] width 27 height 21
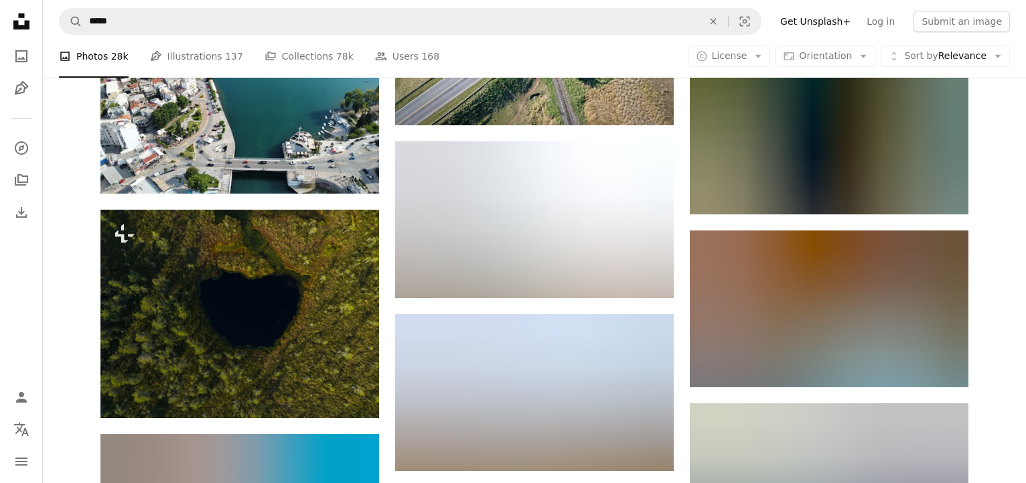
scroll to position [72259, 0]
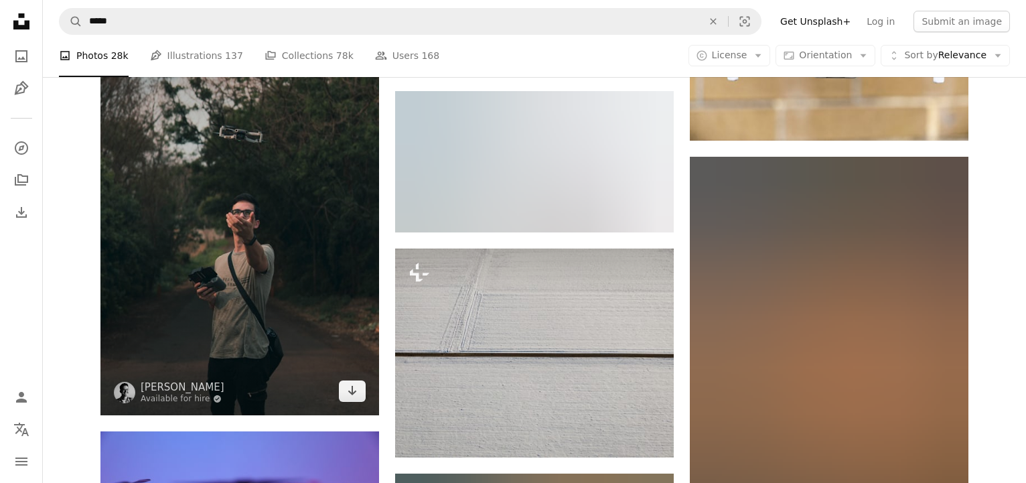
scroll to position [72785, 0]
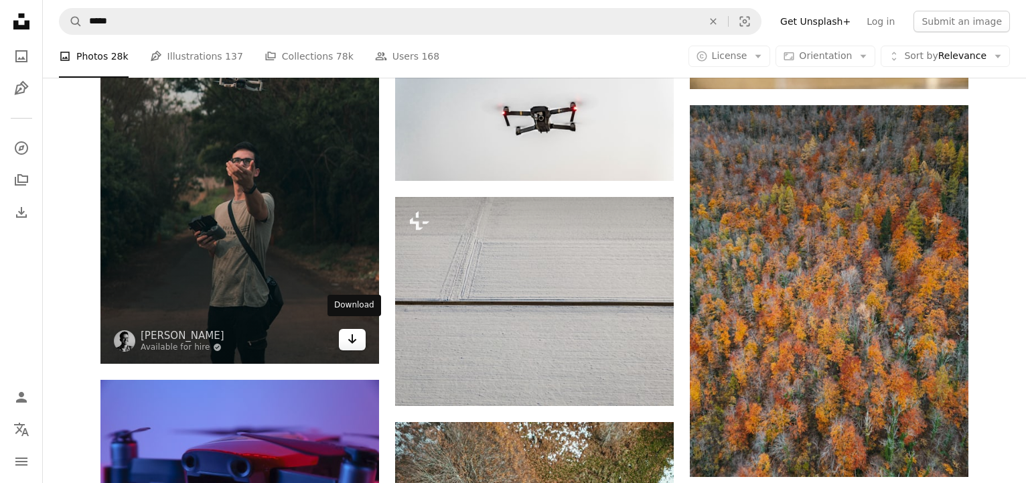
click at [356, 336] on icon "Arrow pointing down" at bounding box center [352, 339] width 11 height 16
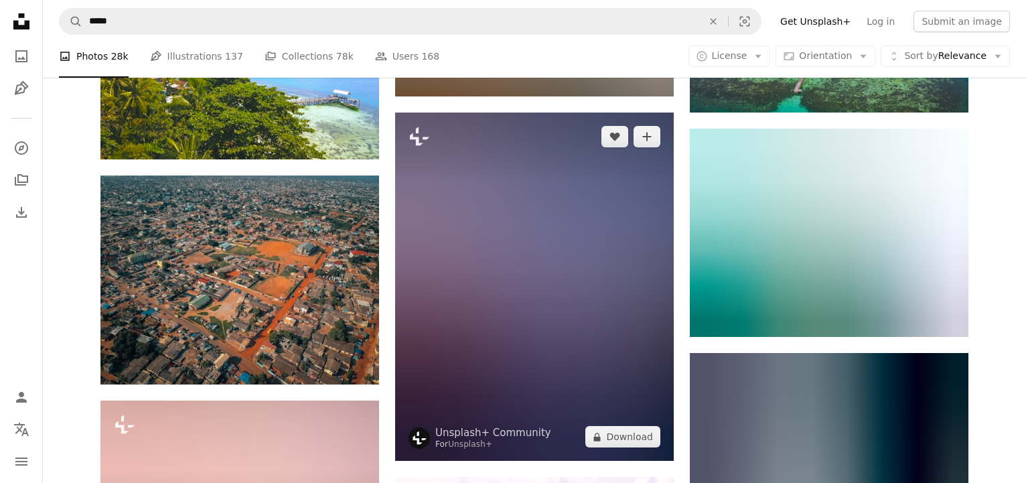
scroll to position [80890, 0]
